Goal: Task Accomplishment & Management: Complete application form

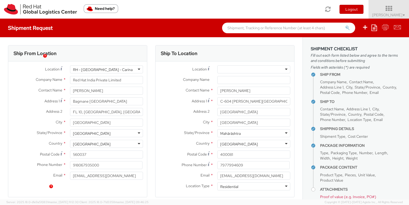
select select "OTHER"
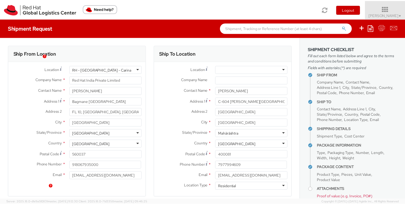
scroll to position [28, 0]
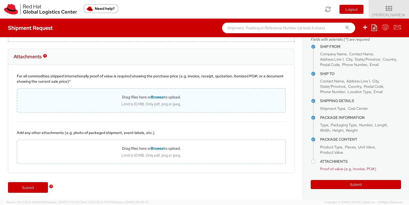
click at [150, 102] on div "Limit is 10 MB. Only pdf, png or jpeg." at bounding box center [151, 104] width 268 height 5
type input "C:\fakepath\Value Proof - Welcome Kit RH BLR.png"
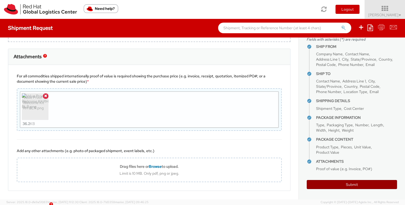
click at [336, 183] on button "Submit" at bounding box center [352, 184] width 90 height 9
type input "[PERSON_NAME]"
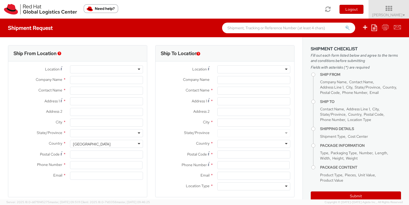
select select "700"
select select
click at [104, 70] on div at bounding box center [106, 69] width 73 height 8
click at [137, 69] on div at bounding box center [106, 69] width 73 height 8
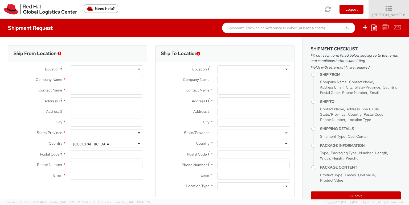
click at [137, 69] on div at bounding box center [106, 69] width 73 height 8
drag, startPoint x: 147, startPoint y: 82, endPoint x: 152, endPoint y: 79, distance: 5.5
click at [149, 81] on div "Ship From Location Location * Company Name * Contact Name * Address 1 * Address…" at bounding box center [151, 124] width 294 height 159
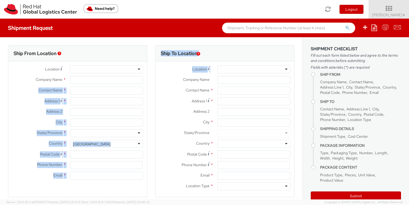
click at [158, 79] on label "Company Name *" at bounding box center [184, 79] width 58 height 7
click at [217, 79] on input "Company Name *" at bounding box center [253, 80] width 73 height 8
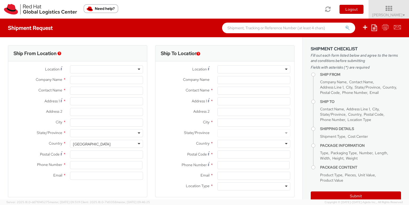
click at [139, 71] on div at bounding box center [106, 69] width 73 height 8
click at [110, 69] on div at bounding box center [106, 69] width 73 height 8
click at [106, 77] on input "Company Name *" at bounding box center [106, 80] width 73 height 8
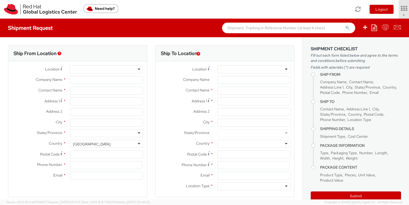
type input "Red Hat India Private Limited"
type input "[PERSON_NAME]"
type input "Bagmane [GEOGRAPHIC_DATA]"
type input "FL 10, [GEOGRAPHIC_DATA], [GEOGRAPHIC_DATA]"
type input "[GEOGRAPHIC_DATA]"
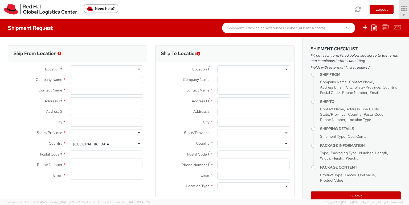
type input "560037"
type input "918067935000"
type input "[EMAIL_ADDRESS][DOMAIN_NAME]"
select select "CM"
select select "KGS"
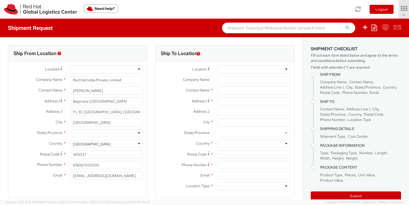
select select "700"
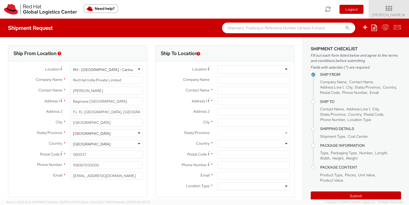
select select
click at [269, 80] on input "Company Name *" at bounding box center [253, 80] width 73 height 8
click at [260, 89] on input "text" at bounding box center [253, 91] width 73 height 8
click at [259, 70] on div at bounding box center [253, 69] width 73 height 8
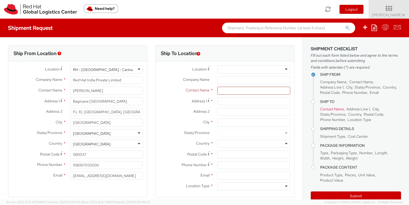
click at [259, 70] on div at bounding box center [253, 69] width 73 height 8
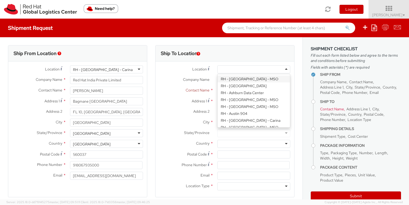
click at [196, 77] on span "Company Name" at bounding box center [196, 79] width 27 height 5
click at [217, 77] on input "Company Name *" at bounding box center [253, 80] width 73 height 8
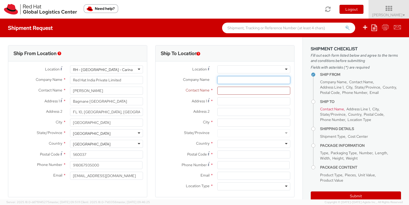
click at [230, 81] on input "Company Name *" at bounding box center [253, 80] width 73 height 8
click at [230, 90] on input "text" at bounding box center [253, 91] width 73 height 8
type input "A"
click at [156, 124] on label "City *" at bounding box center [184, 122] width 58 height 7
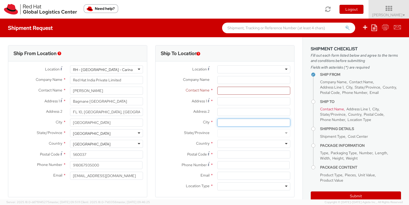
click at [217, 124] on input "City *" at bounding box center [253, 123] width 73 height 8
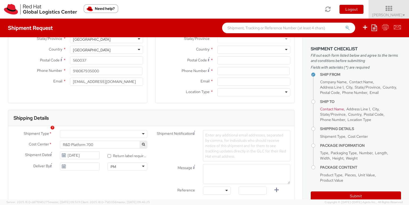
scroll to position [96, 0]
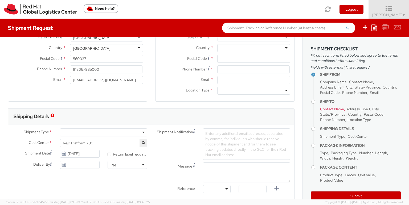
click at [267, 89] on div at bounding box center [253, 91] width 73 height 8
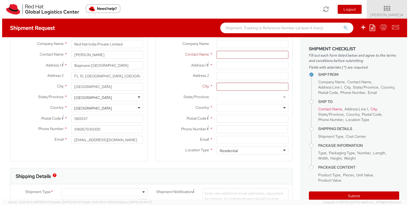
scroll to position [0, 0]
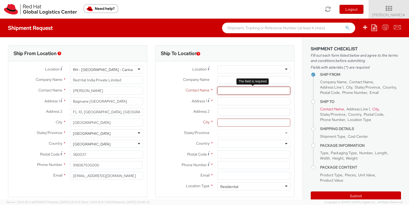
click at [238, 89] on input "text" at bounding box center [253, 91] width 73 height 8
click at [236, 100] on input "Address 1 *" at bounding box center [253, 101] width 73 height 8
click at [236, 88] on input "text" at bounding box center [253, 91] width 73 height 8
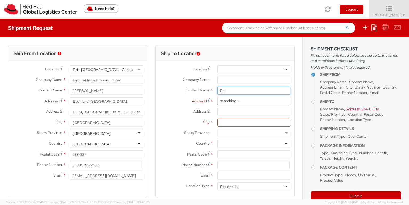
type input "R"
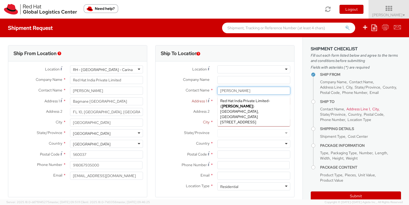
type input "[PERSON_NAME]"
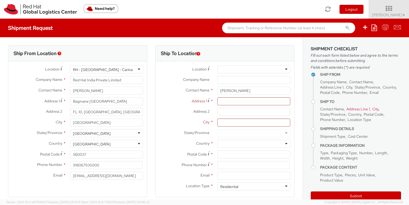
click at [193, 115] on div "Address 2 *" at bounding box center [224, 112] width 139 height 8
click at [220, 102] on input "Address 1 *" at bounding box center [253, 101] width 73 height 8
click at [218, 94] on input "[PERSON_NAME]" at bounding box center [253, 91] width 73 height 8
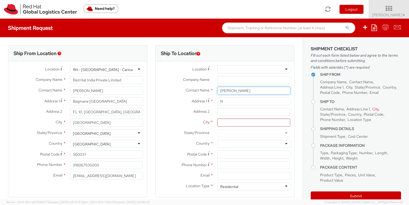
click at [218, 94] on input "[PERSON_NAME]" at bounding box center [253, 91] width 73 height 8
type input "C-604 [PERSON_NAME][GEOGRAPHIC_DATA], [PERSON_NAME][GEOGRAPHIC_DATA] Phase-2"
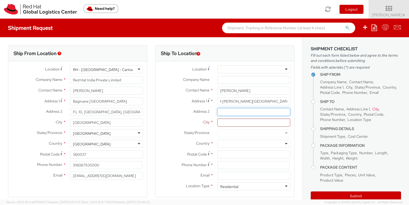
scroll to position [0, 0]
type input "Mulund Easte"
type input "[GEOGRAPHIC_DATA]"
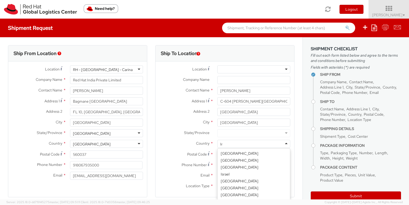
scroll to position [601, 0]
type input "[GEOGRAPHIC_DATA]"
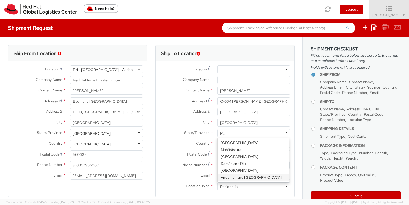
scroll to position [0, 0]
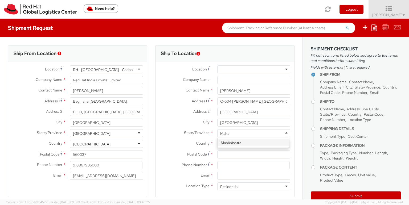
type input "Maha"
type input "[GEOGRAPHIC_DATA]"
type input "Mahara"
type input "400081"
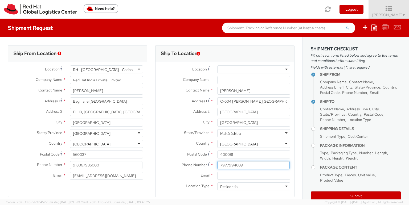
type input "7977994609"
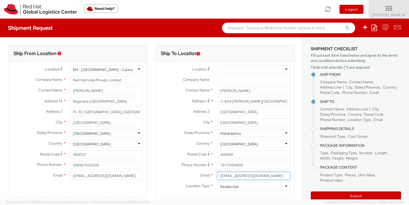
type input "[EMAIL_ADDRESS][DOMAIN_NAME]"
click at [178, 131] on label "State/Province *" at bounding box center [184, 132] width 58 height 7
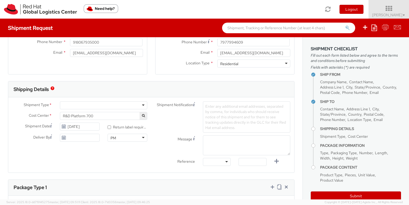
scroll to position [125, 0]
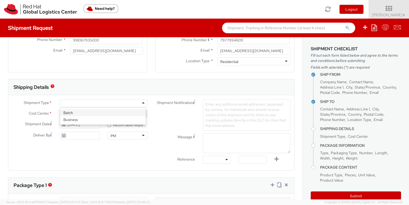
click at [107, 102] on div at bounding box center [103, 103] width 87 height 8
click at [230, 114] on span "Enter any additional email addresses, separated by comma, for individuals who s…" at bounding box center [245, 115] width 81 height 26
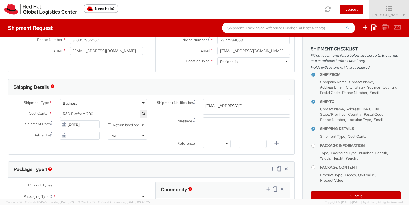
type input "[EMAIL_ADDRESS][DOMAIN_NAME]"
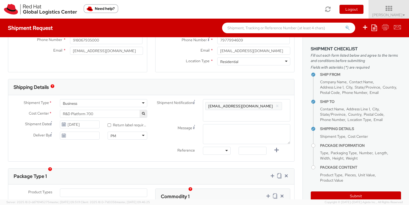
click at [171, 140] on div "Shipment Notification Enter any additional email addresses, separated by comma,…" at bounding box center [222, 128] width 143 height 58
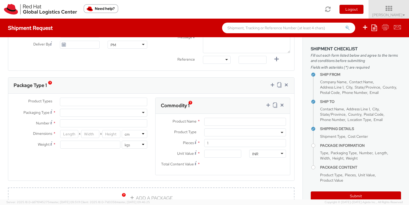
scroll to position [218, 0]
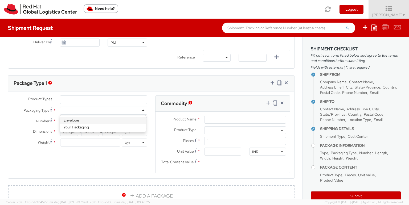
click at [108, 109] on div at bounding box center [103, 111] width 87 height 8
click at [95, 121] on input "Number *" at bounding box center [103, 121] width 87 height 8
type input "1"
click at [70, 132] on input "number" at bounding box center [69, 132] width 18 height 8
type input "40"
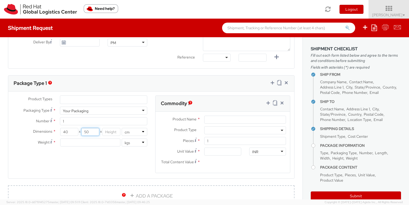
type input "5"
type input "40"
type input "6"
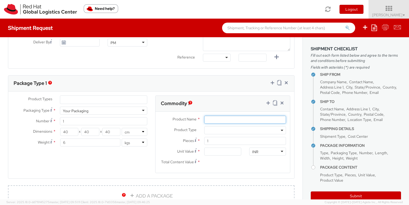
click at [209, 119] on input "Product Name *" at bounding box center [245, 120] width 82 height 8
type input "Red Hat swag"
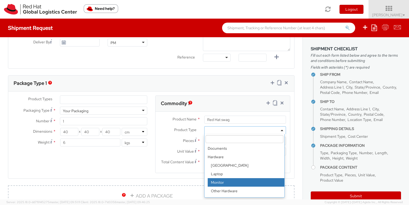
scroll to position [23, 0]
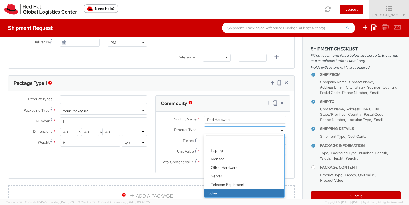
select select "OTHER"
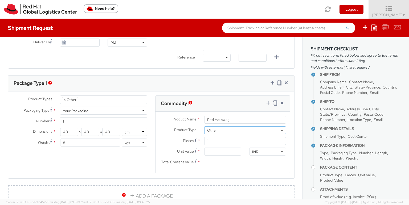
scroll to position [41, 0]
click at [219, 152] on input "Unit Value *" at bounding box center [222, 152] width 37 height 8
type input "1.00"
type input "15.00"
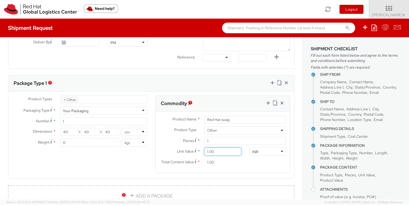
type input "15.00"
type input "150.00"
type input "1,500.00"
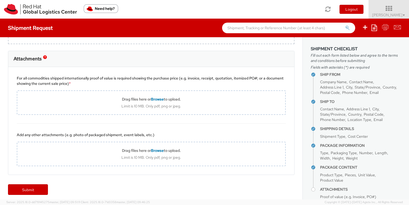
scroll to position [382, 0]
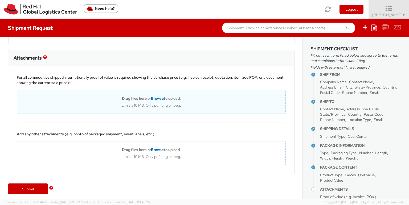
click at [154, 95] on div "Drag files here or Browse to upload. Limit is 10 MB. Only pdf, png or jpeg." at bounding box center [151, 102] width 269 height 24
type input "C:\fakepath\Value Proof - Welcome Kit RH BLR.png"
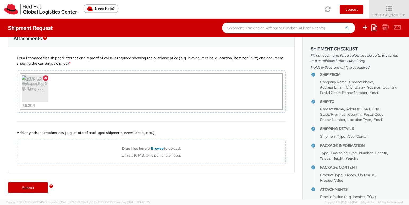
scroll to position [28, 0]
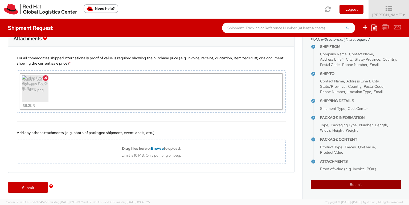
click at [343, 184] on button "Submit" at bounding box center [356, 184] width 90 height 9
type input "[PERSON_NAME]"
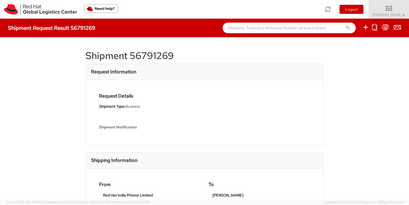
click at [138, 57] on h1 "Shipment 56791269" at bounding box center [204, 56] width 238 height 11
click at [176, 61] on div "Shipment 56791269 Request Information Request Details Shipment Type: Business S…" at bounding box center [204, 118] width 238 height 146
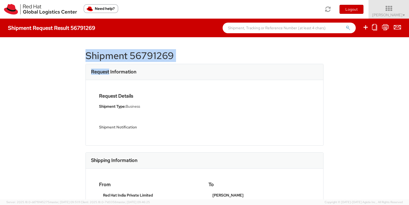
drag, startPoint x: 176, startPoint y: 61, endPoint x: 93, endPoint y: 56, distance: 83.5
click at [93, 56] on div "Shipment 56791269 Request Information Request Details Shipment Type: Business S…" at bounding box center [204, 118] width 238 height 146
copy div "Shipment 56791269 Request"
